Goal: Information Seeking & Learning: Learn about a topic

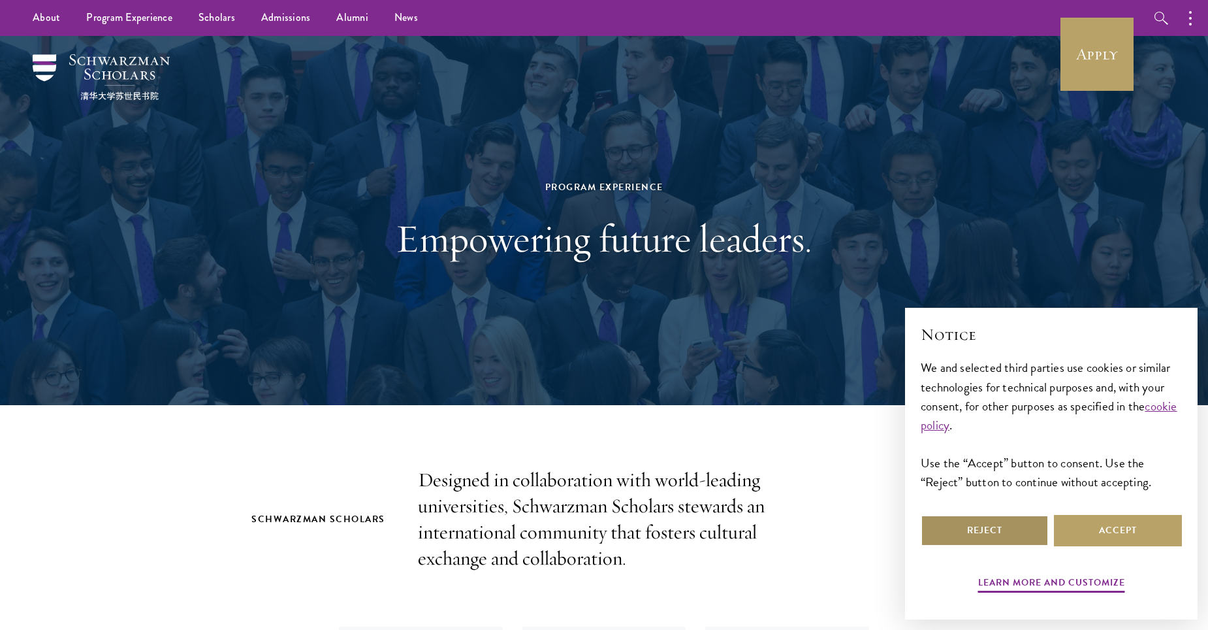
click at [941, 528] on button "Reject" at bounding box center [985, 530] width 128 height 31
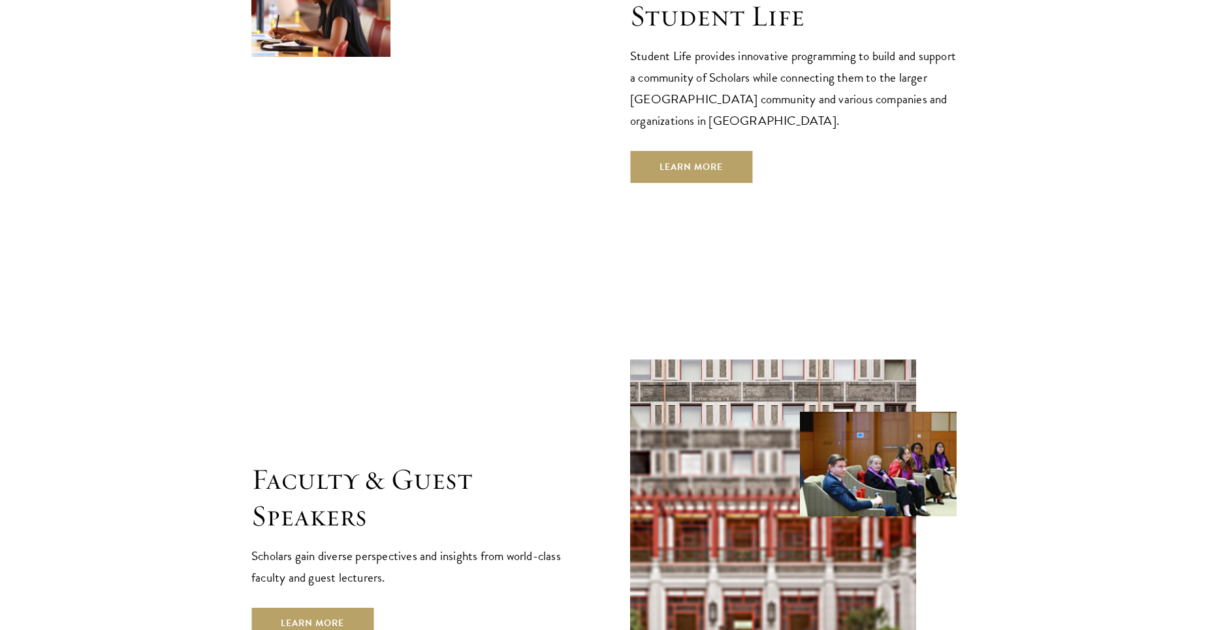
scroll to position [4571, 0]
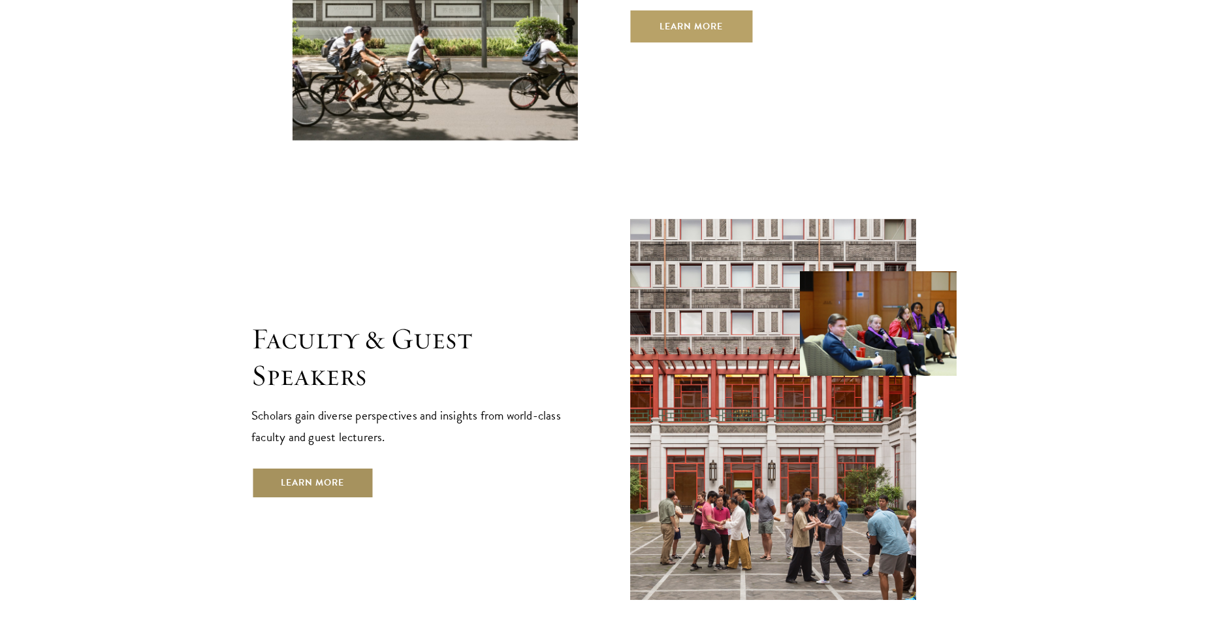
click at [324, 467] on link "Learn More" at bounding box center [312, 482] width 122 height 31
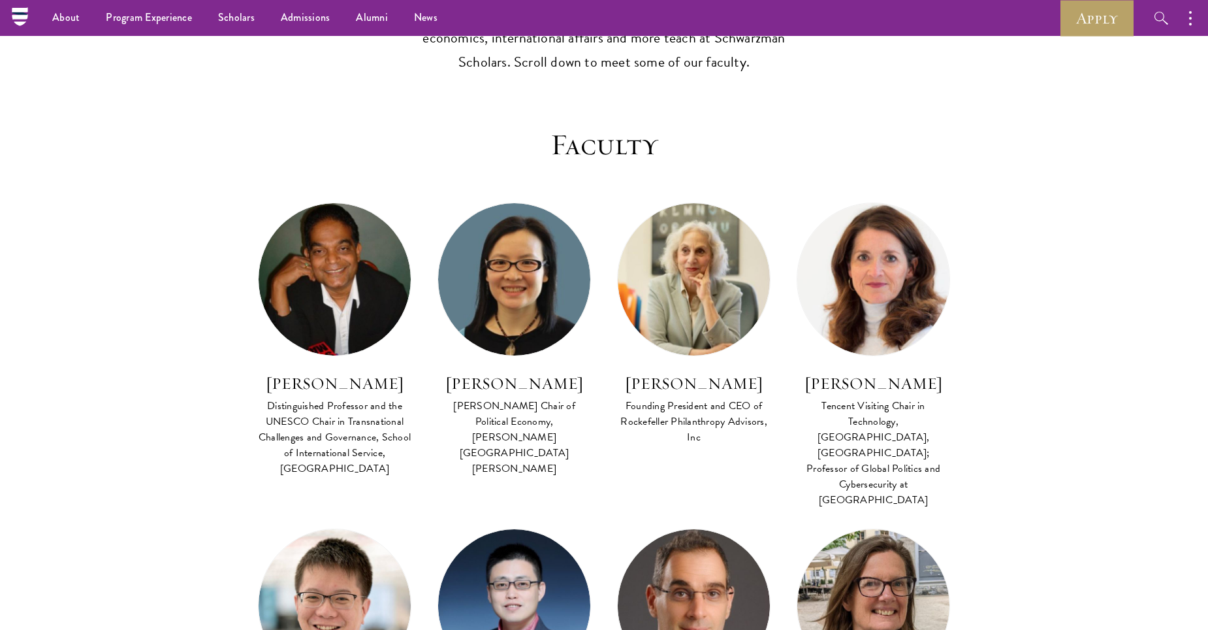
scroll to position [196, 0]
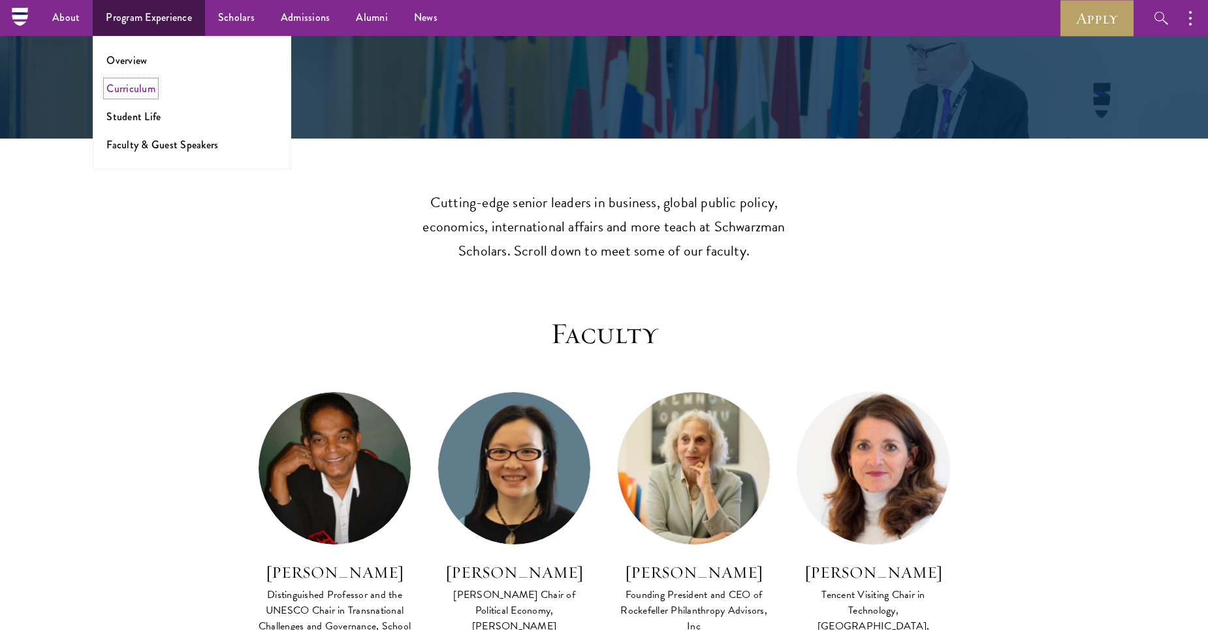
click at [133, 91] on link "Curriculum" at bounding box center [130, 88] width 49 height 15
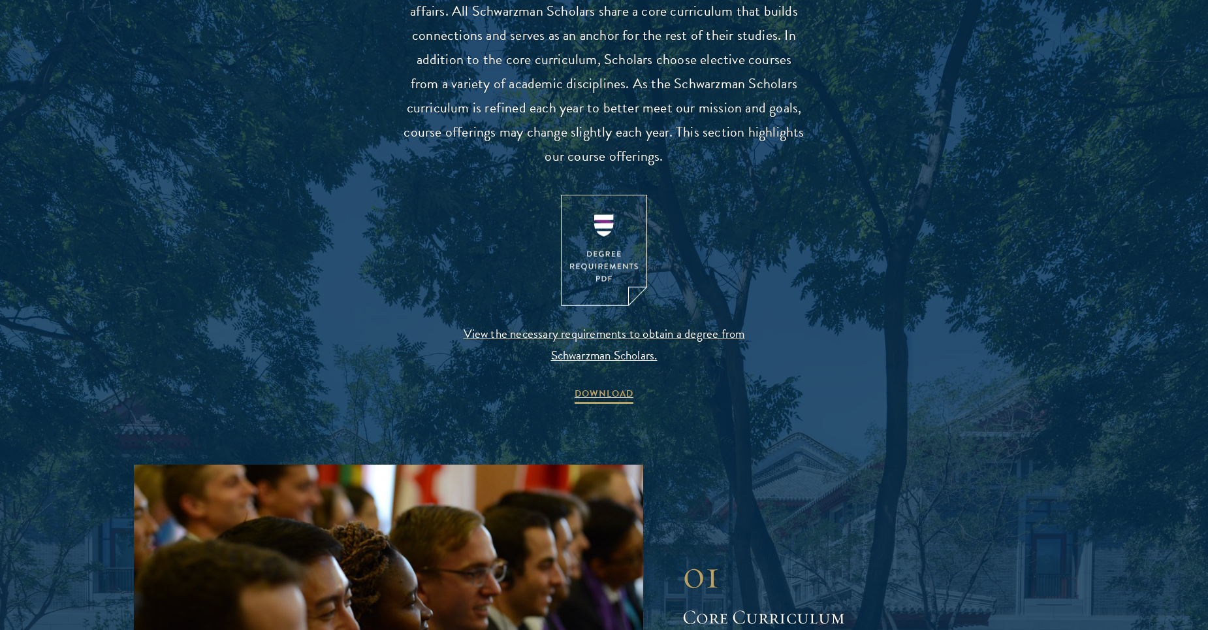
scroll to position [1306, 0]
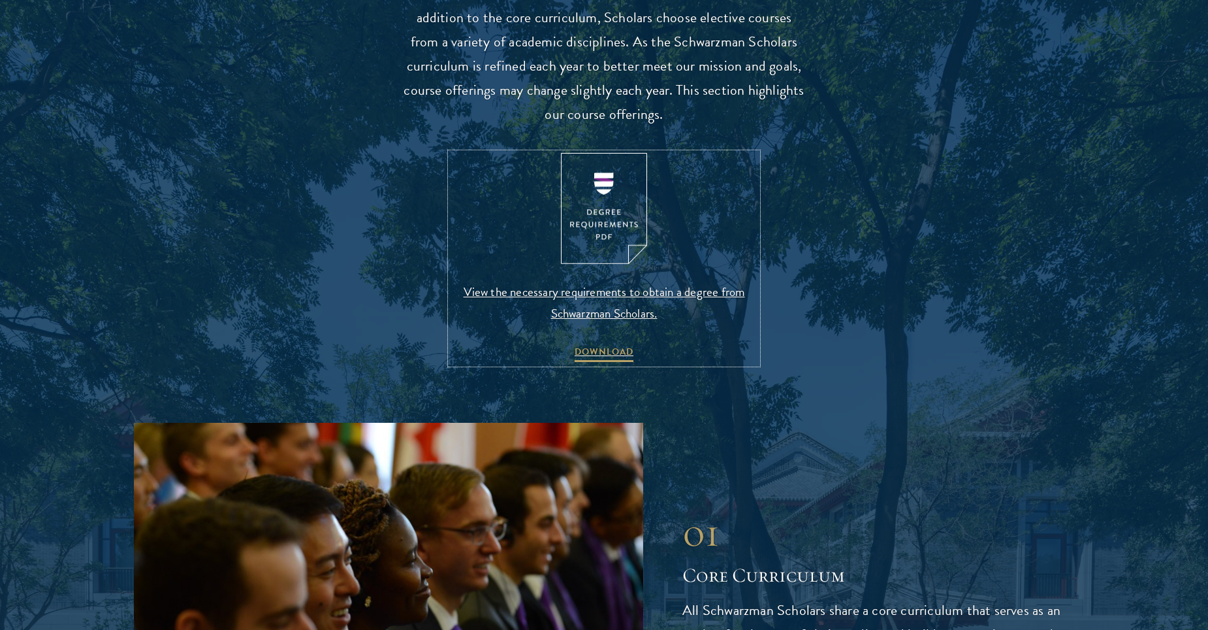
click at [686, 295] on span "View the necessary requirements to obtain a degree from Schwarzman Scholars." at bounding box center [604, 302] width 307 height 43
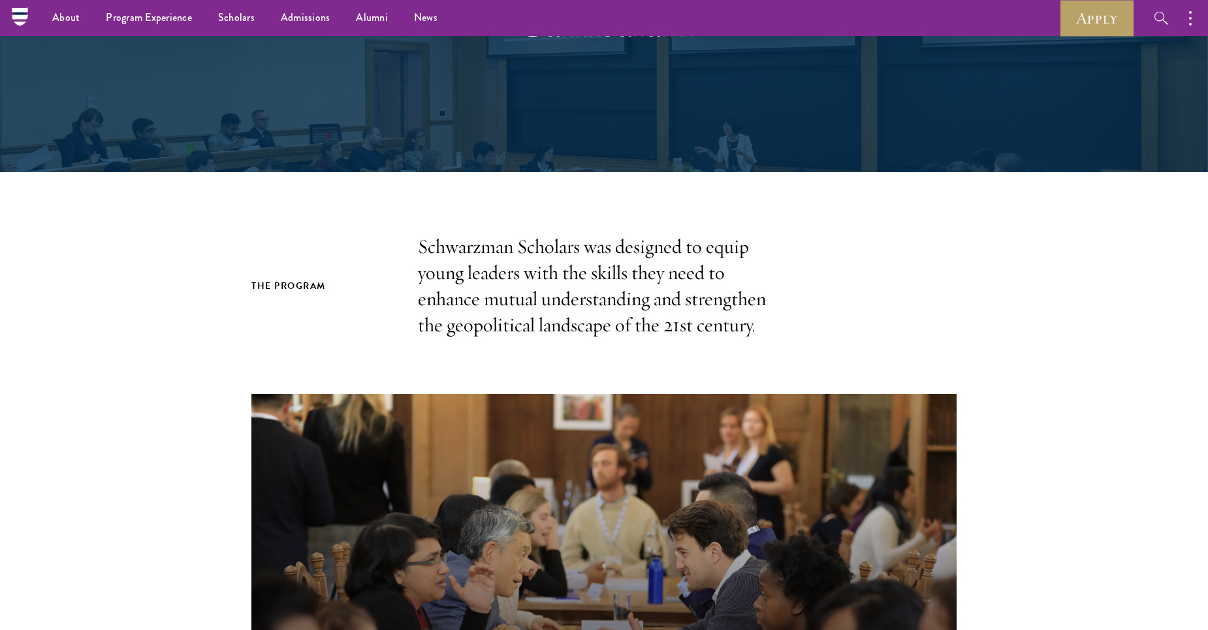
scroll to position [0, 0]
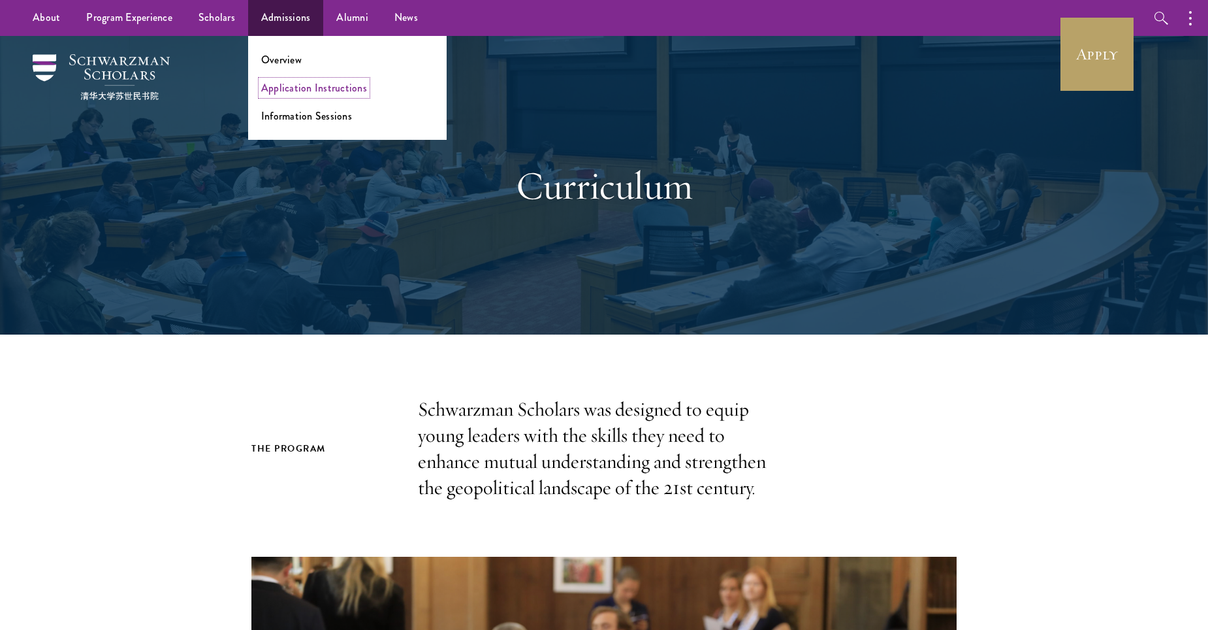
click at [296, 83] on link "Application Instructions" at bounding box center [314, 87] width 106 height 15
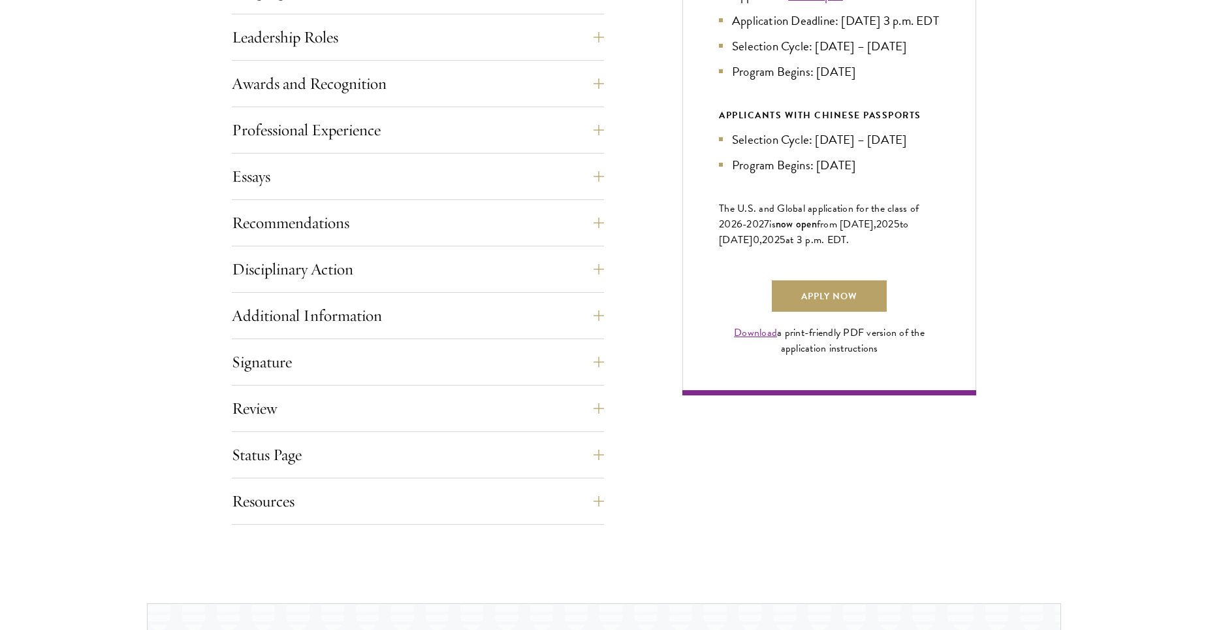
scroll to position [849, 0]
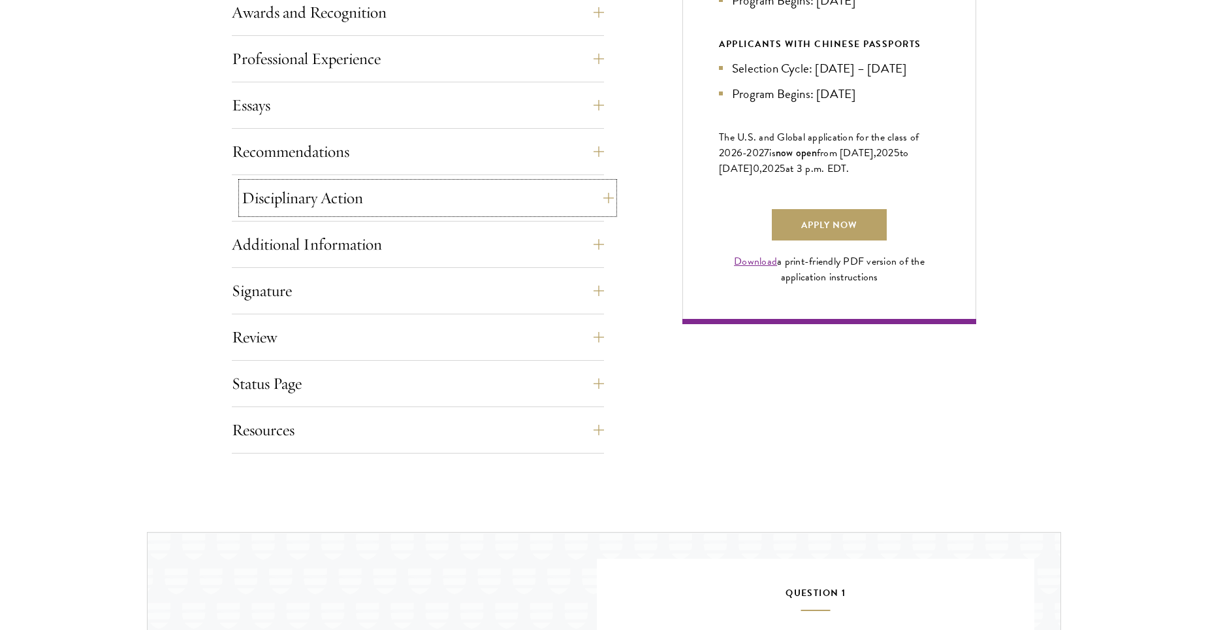
click at [489, 207] on button "Disciplinary Action" at bounding box center [428, 197] width 372 height 31
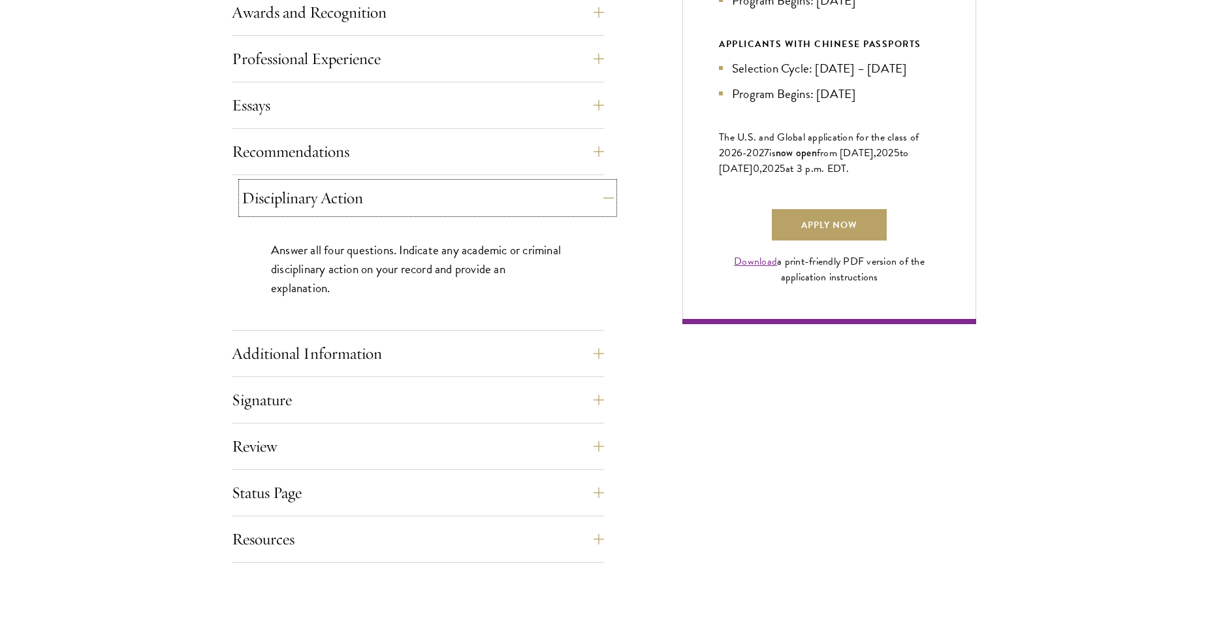
click at [489, 208] on button "Disciplinary Action" at bounding box center [428, 197] width 372 height 31
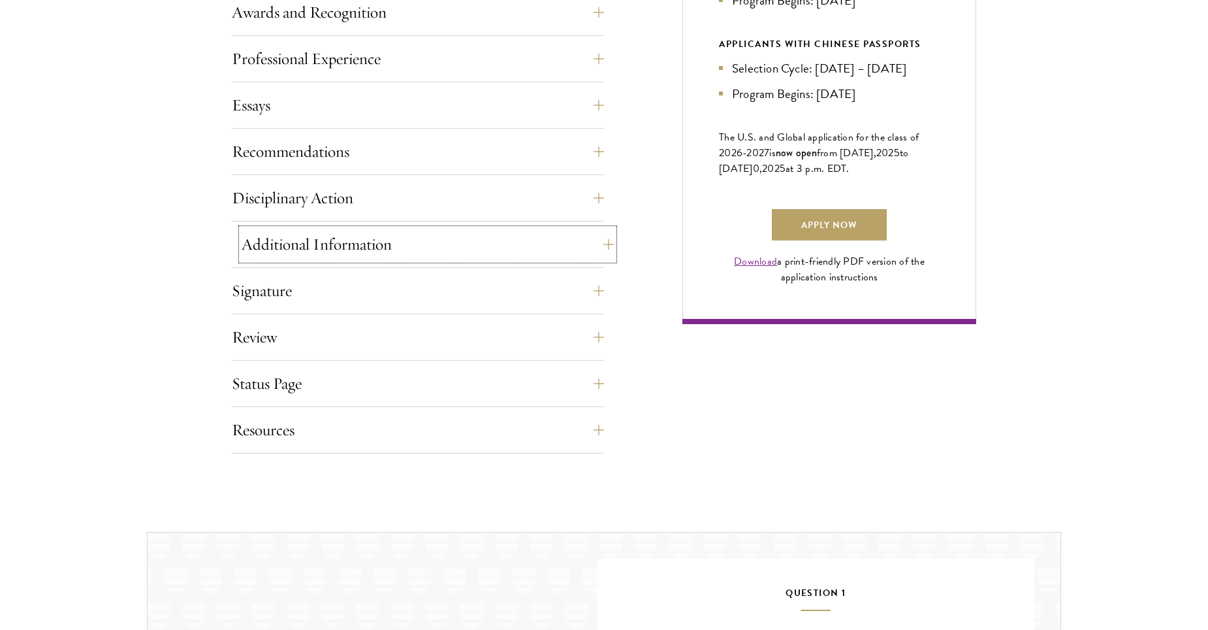
click at [464, 240] on button "Additional Information" at bounding box center [428, 244] width 372 height 31
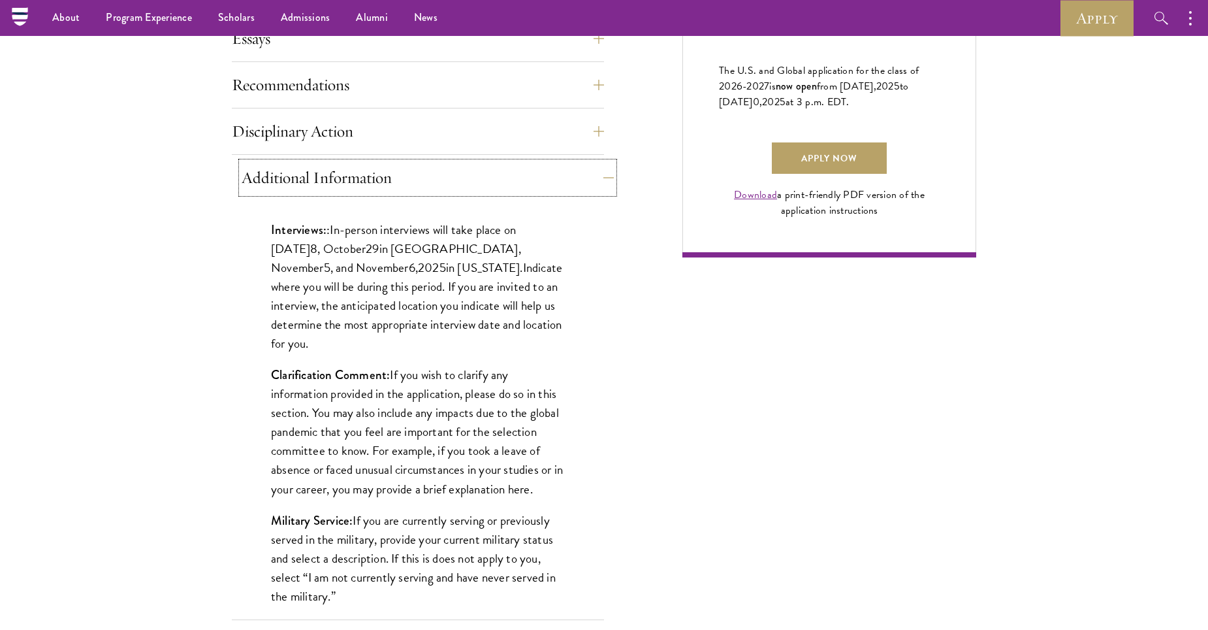
scroll to position [914, 0]
click at [452, 202] on div "Interviews: : In-person interviews will take place on October 2 8 , October 29 …" at bounding box center [418, 421] width 372 height 438
click at [448, 192] on button "Additional Information" at bounding box center [428, 178] width 372 height 31
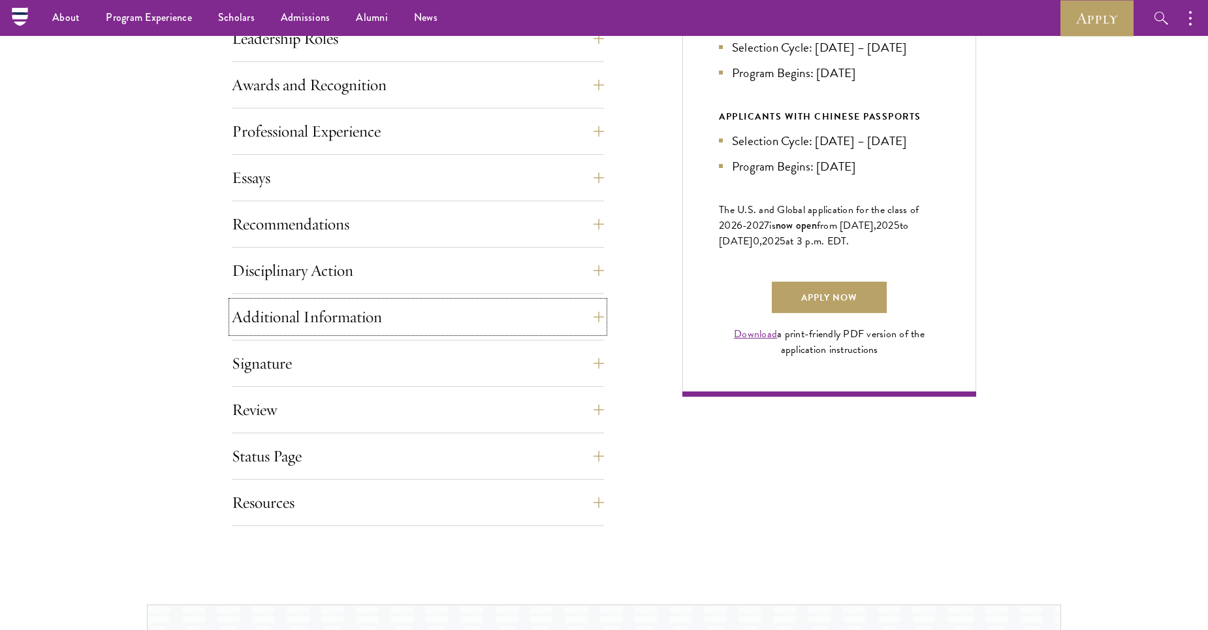
scroll to position [718, 0]
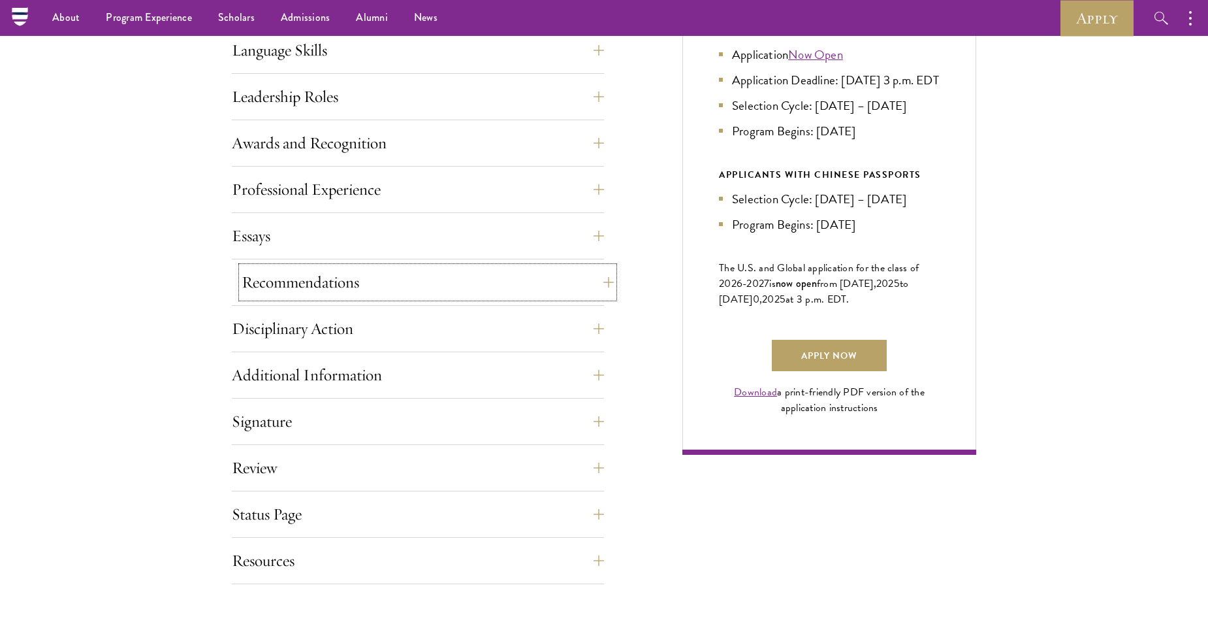
click at [424, 281] on button "Recommendations" at bounding box center [428, 281] width 372 height 31
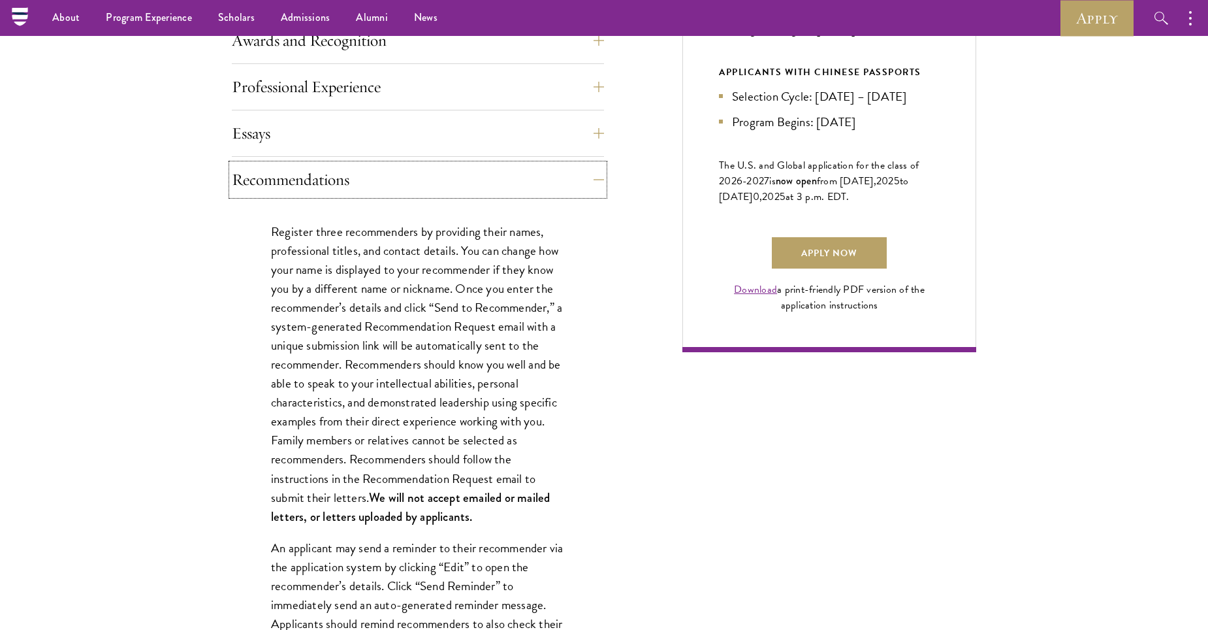
scroll to position [588, 0]
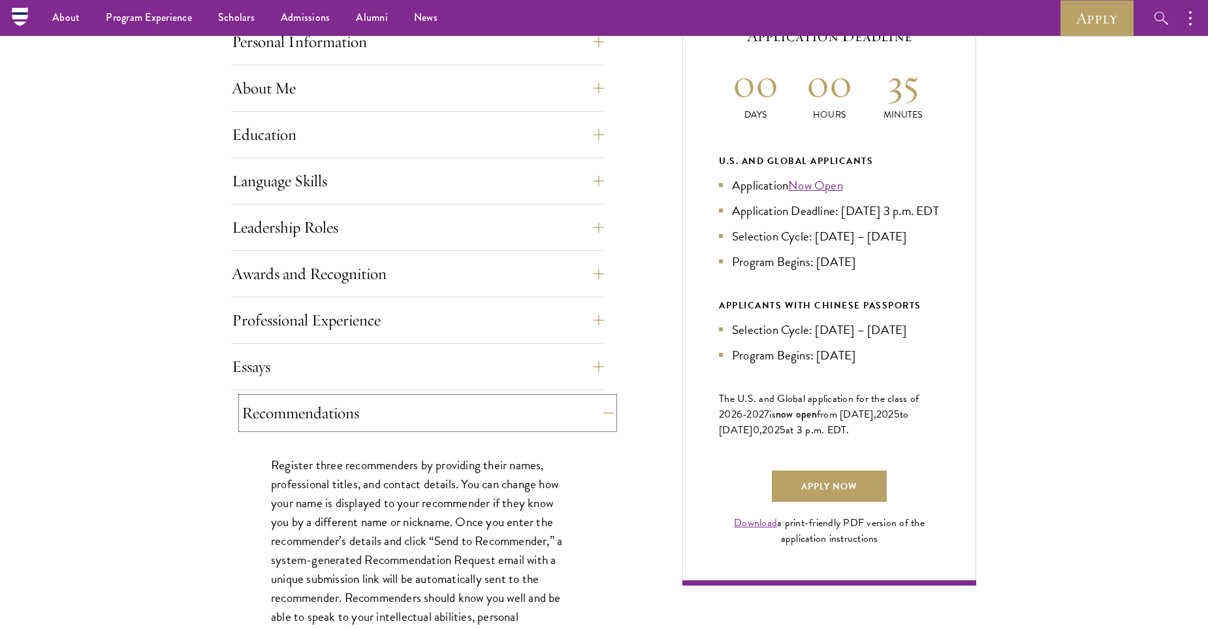
click at [611, 415] on button "Recommendations" at bounding box center [428, 412] width 372 height 31
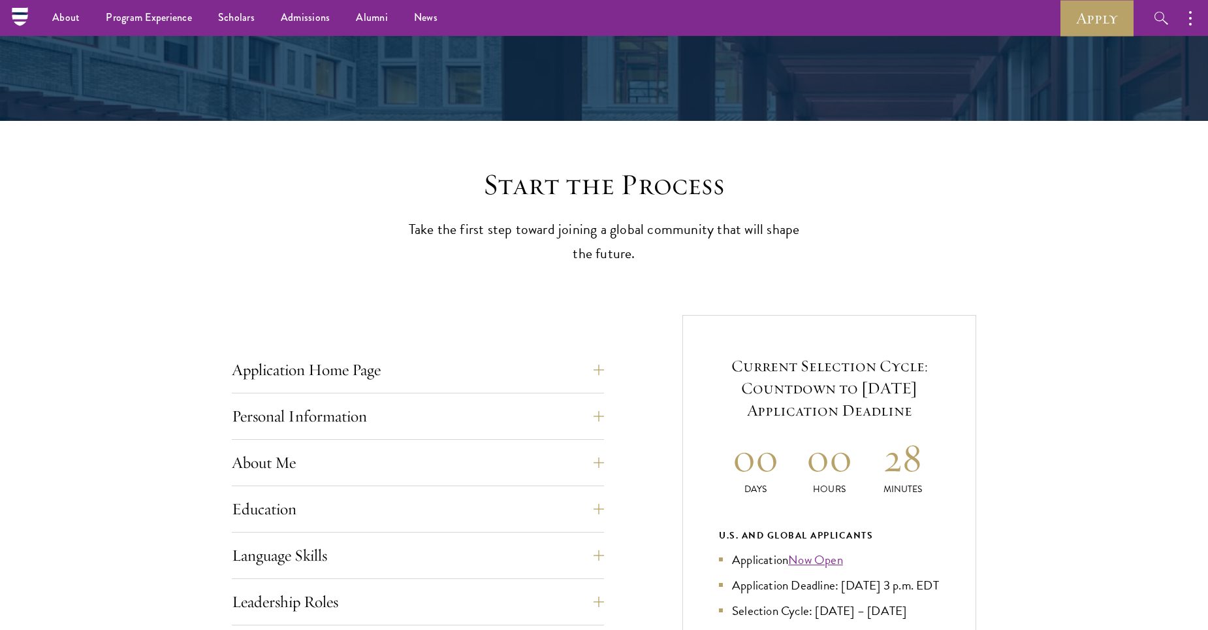
scroll to position [0, 0]
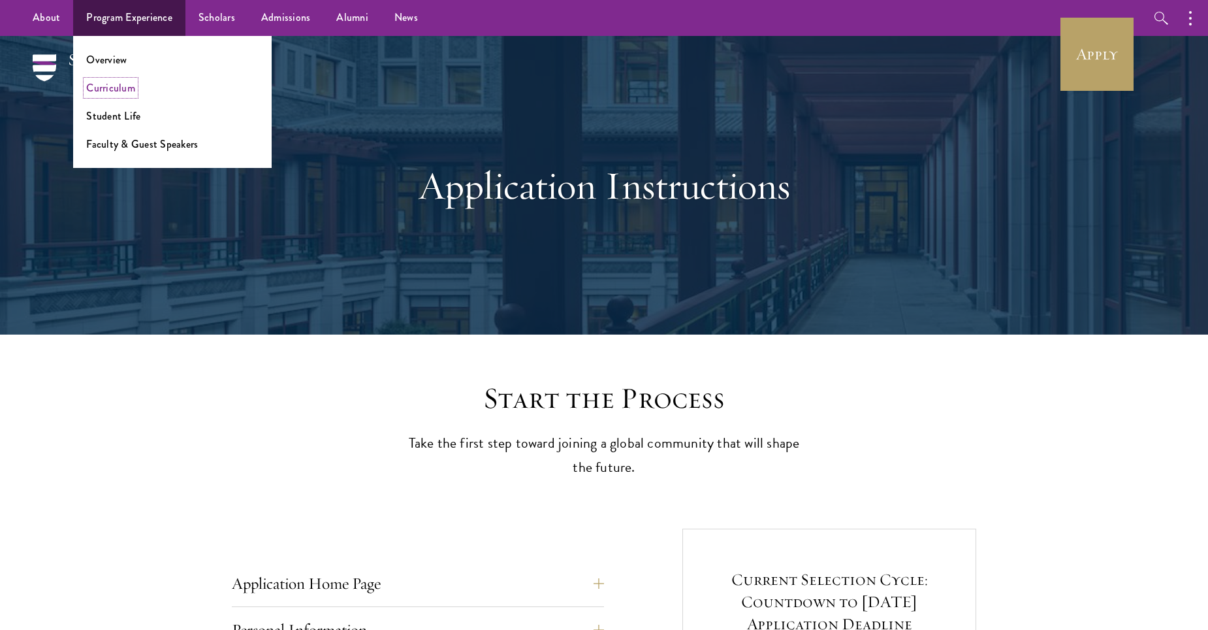
click at [120, 93] on link "Curriculum" at bounding box center [110, 87] width 49 height 15
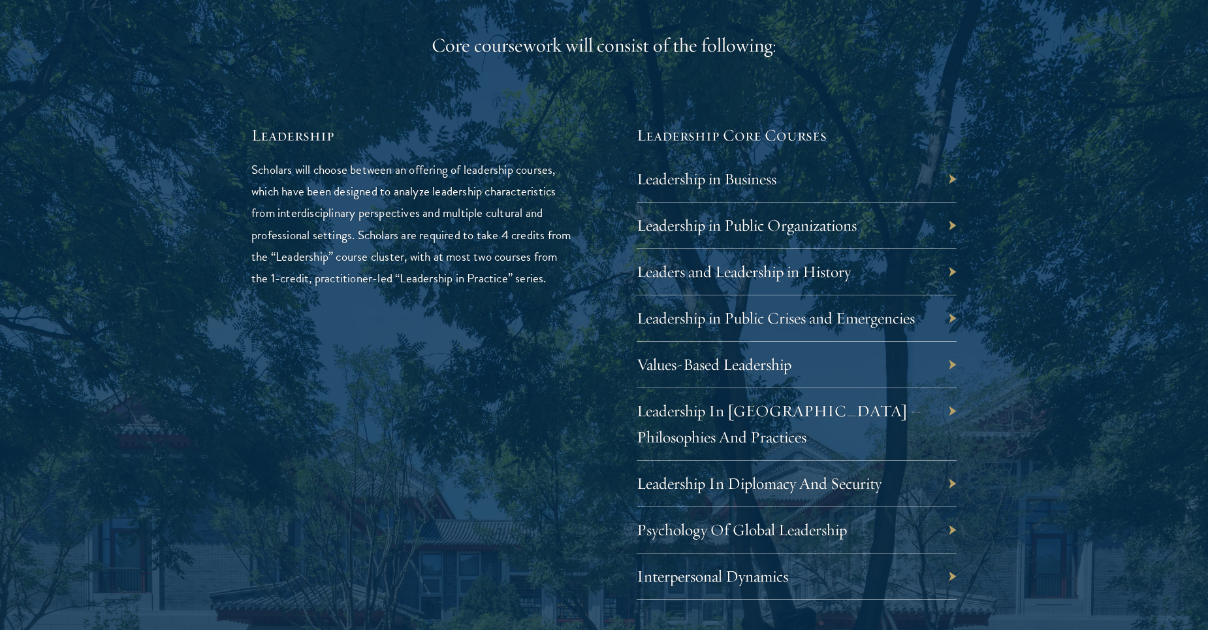
scroll to position [2155, 0]
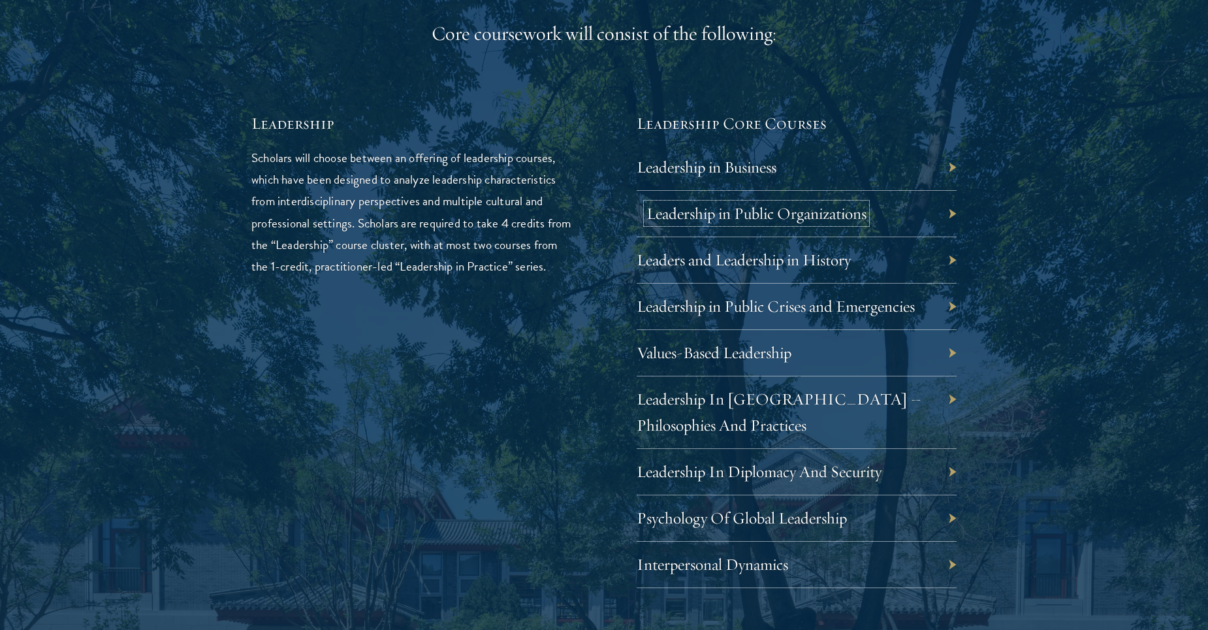
click at [748, 208] on link "Leadership in Public Organizations" at bounding box center [757, 213] width 220 height 20
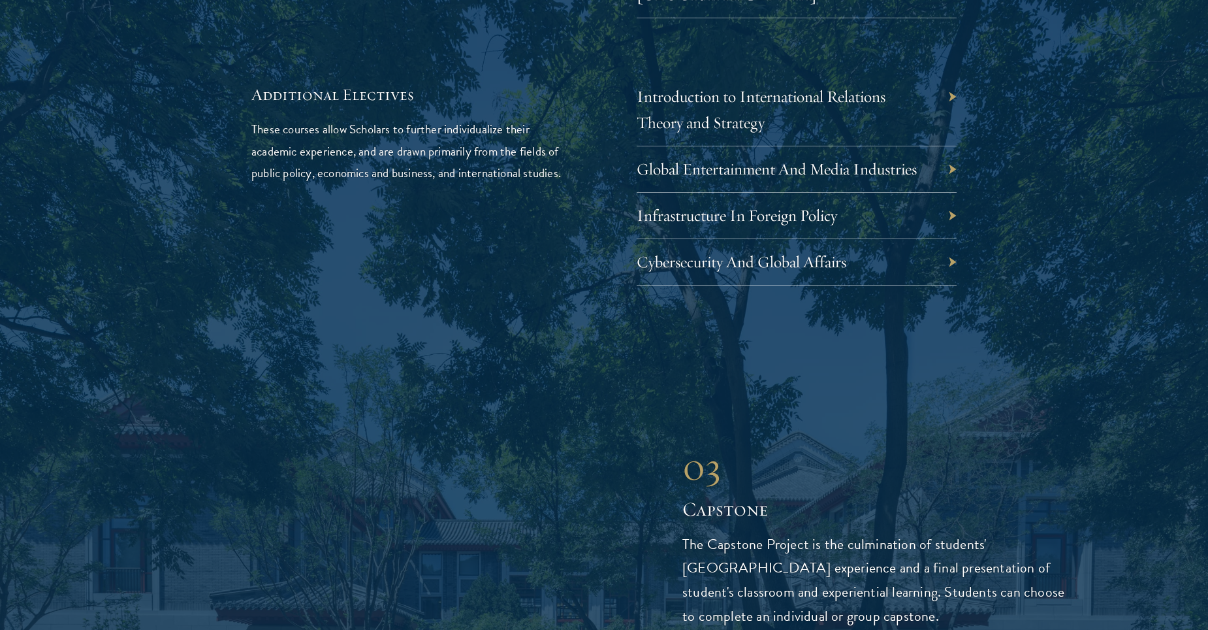
scroll to position [4310, 0]
